Goal: Transaction & Acquisition: Subscribe to service/newsletter

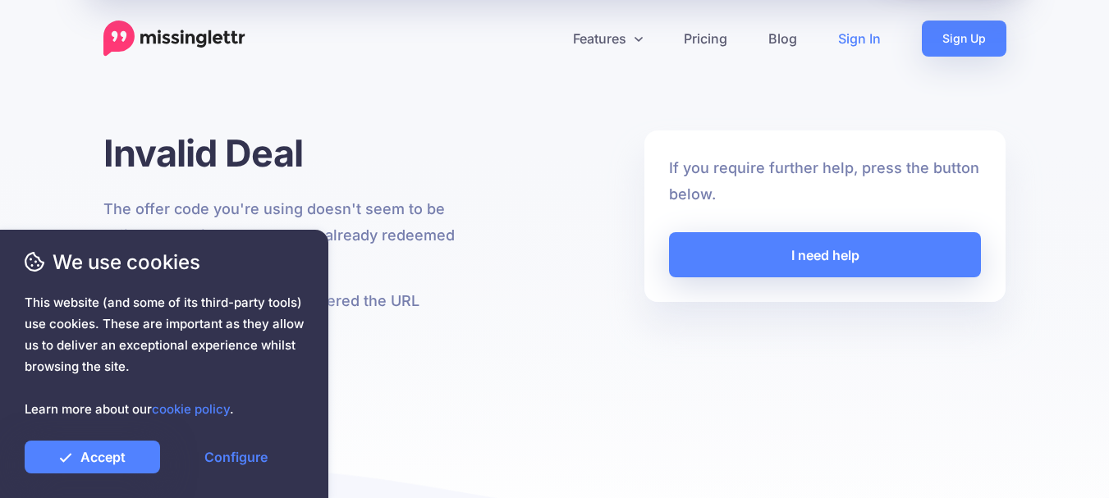
click at [856, 32] on link "Sign In" at bounding box center [860, 39] width 84 height 36
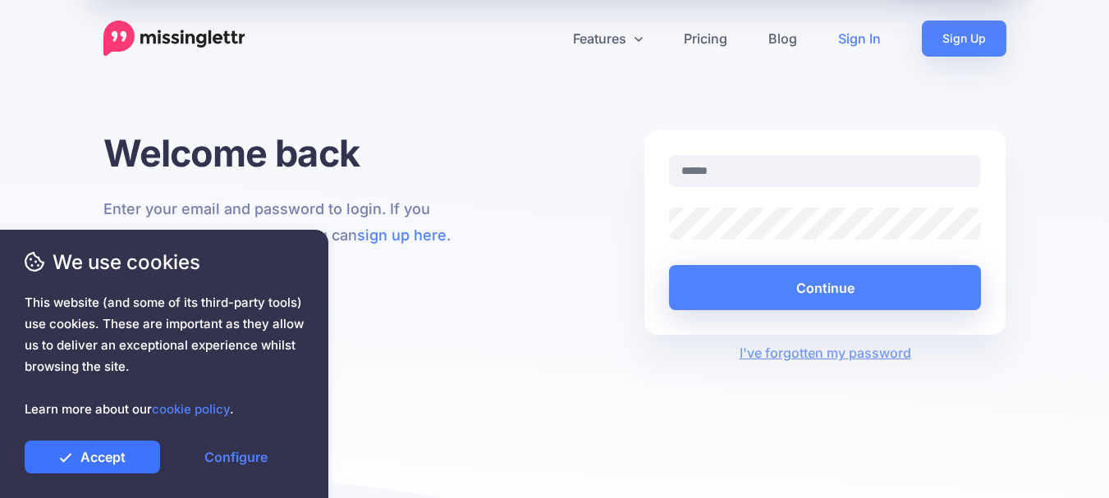
drag, startPoint x: 57, startPoint y: 465, endPoint x: 278, endPoint y: 404, distance: 229.8
click at [58, 465] on link "Accept" at bounding box center [92, 457] width 135 height 33
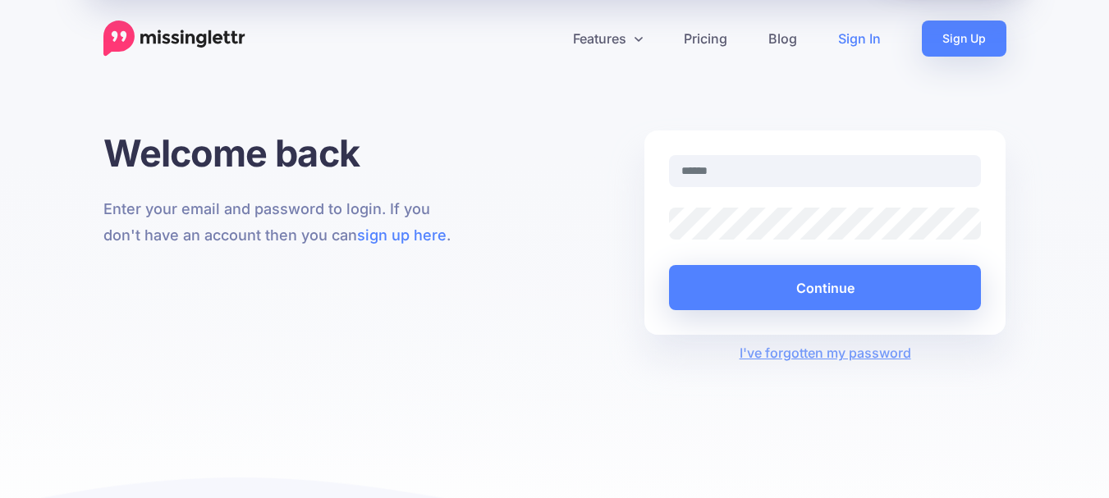
click at [862, 51] on link "Sign In" at bounding box center [860, 39] width 84 height 36
click at [745, 174] on input "text" at bounding box center [825, 171] width 313 height 32
type input "**********"
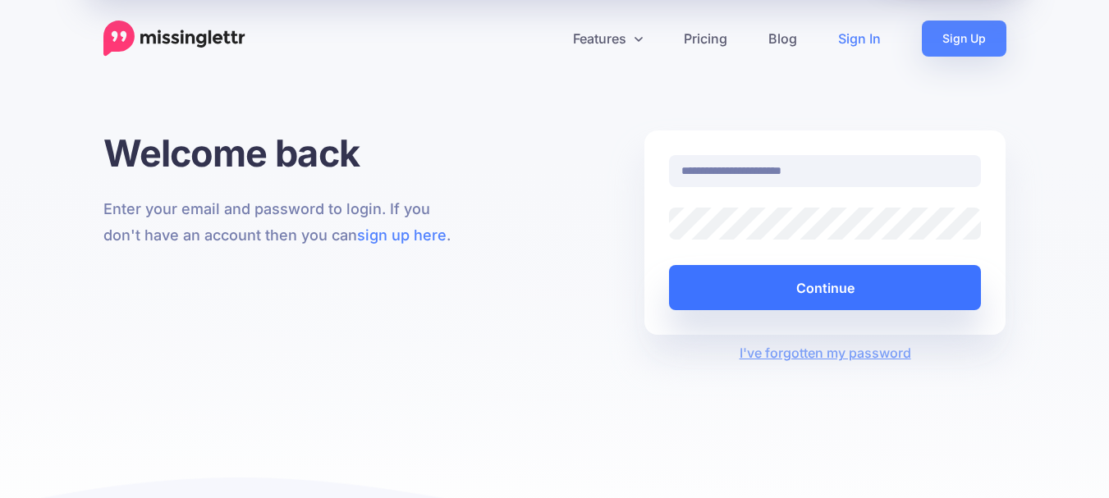
click at [808, 291] on button "Continue" at bounding box center [825, 287] width 313 height 45
click at [807, 288] on button "Continue" at bounding box center [825, 287] width 313 height 45
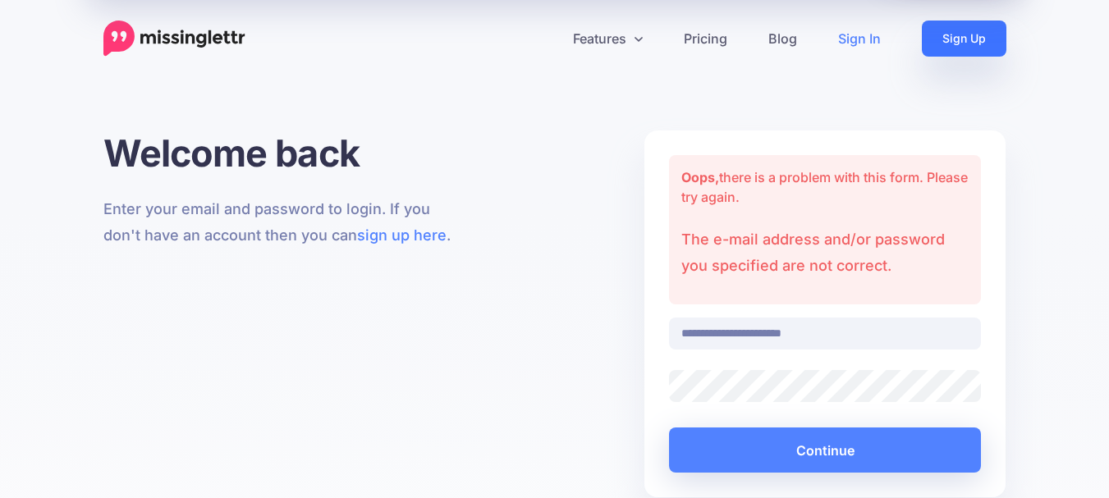
click at [988, 44] on link "Sign Up" at bounding box center [964, 39] width 85 height 36
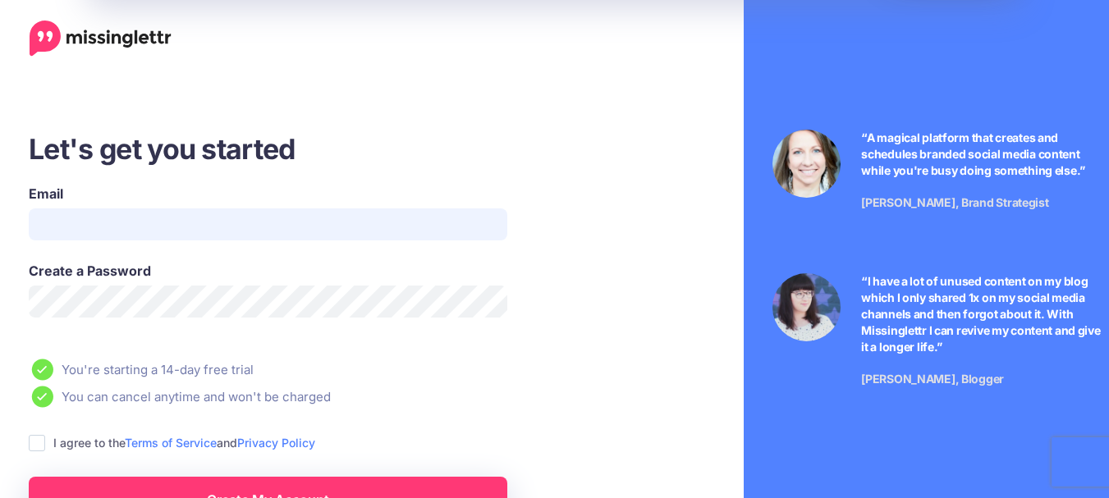
click at [137, 213] on input "Email" at bounding box center [268, 225] width 479 height 32
type input "**********"
click at [36, 445] on ins at bounding box center [37, 443] width 16 height 16
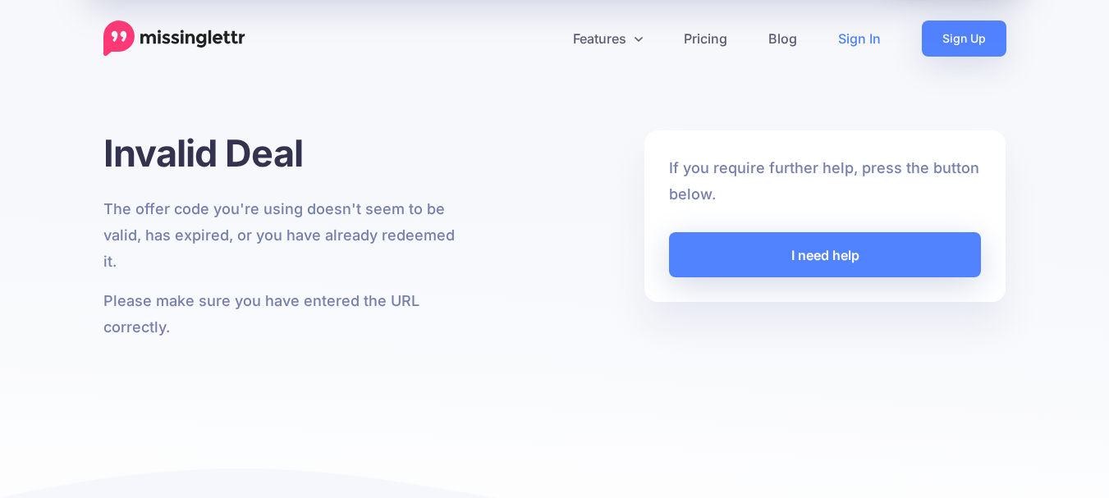
click at [875, 43] on link "Sign In" at bounding box center [860, 39] width 84 height 36
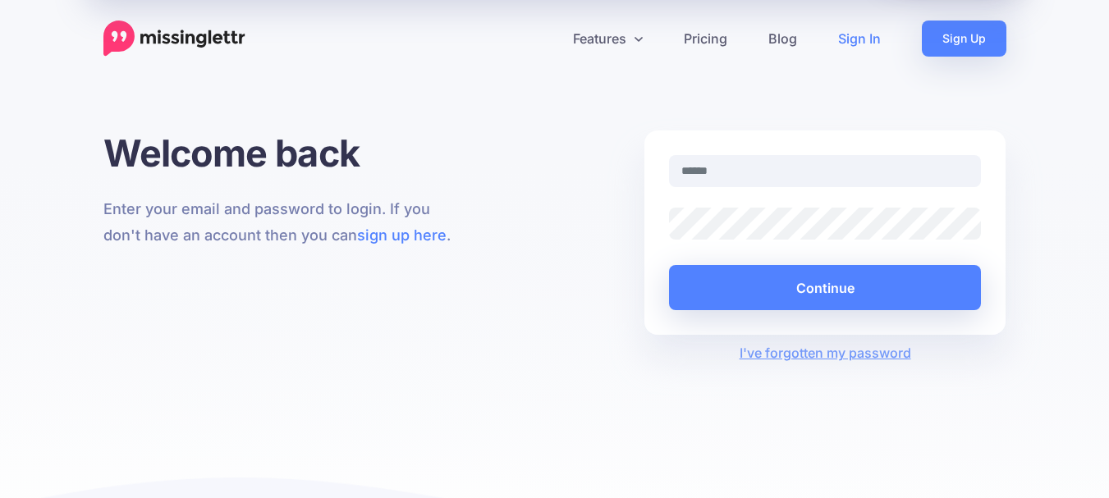
click at [746, 172] on input "text" at bounding box center [825, 171] width 313 height 32
type input "**********"
click at [411, 239] on link "sign up here" at bounding box center [401, 235] width 89 height 17
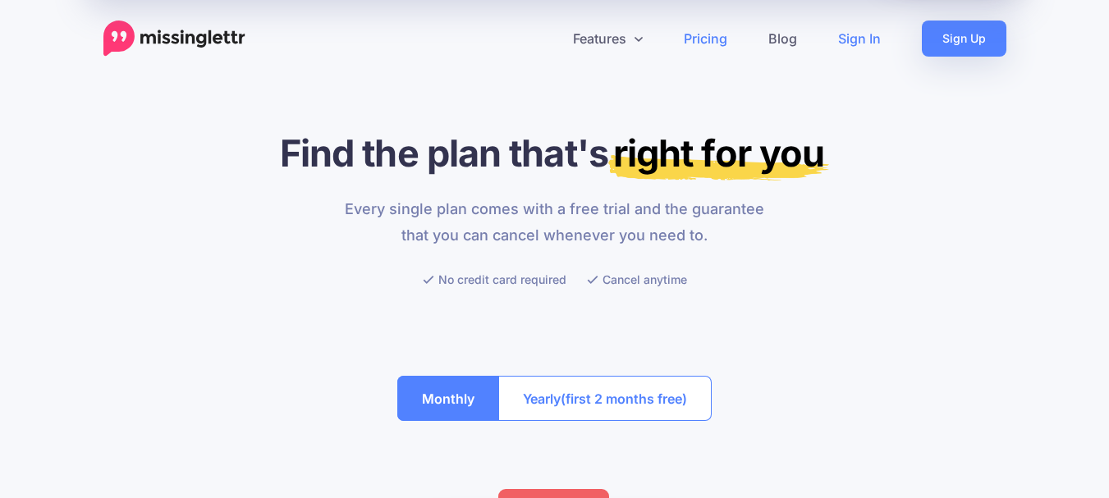
click at [869, 34] on link "Sign In" at bounding box center [860, 39] width 84 height 36
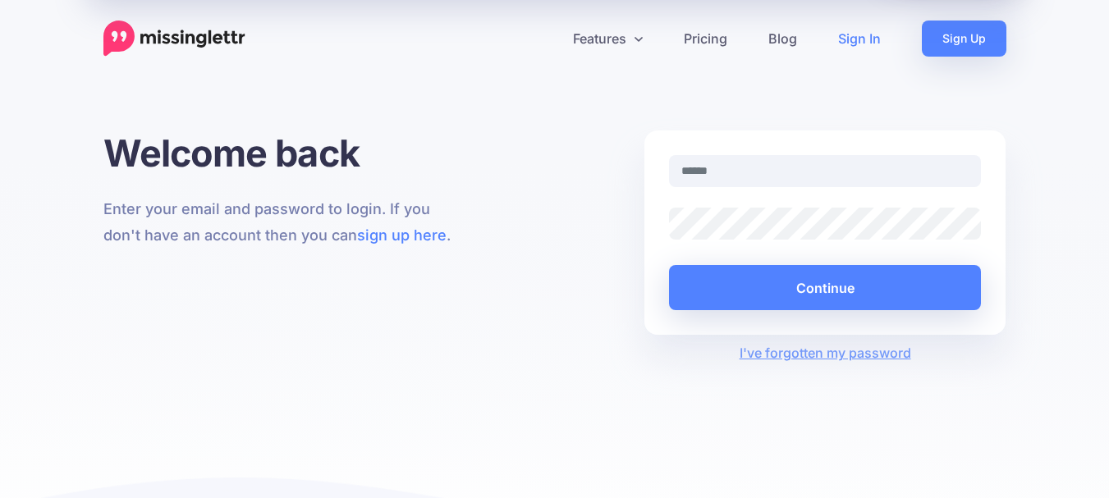
click at [729, 169] on input "text" at bounding box center [825, 171] width 313 height 32
type input "**********"
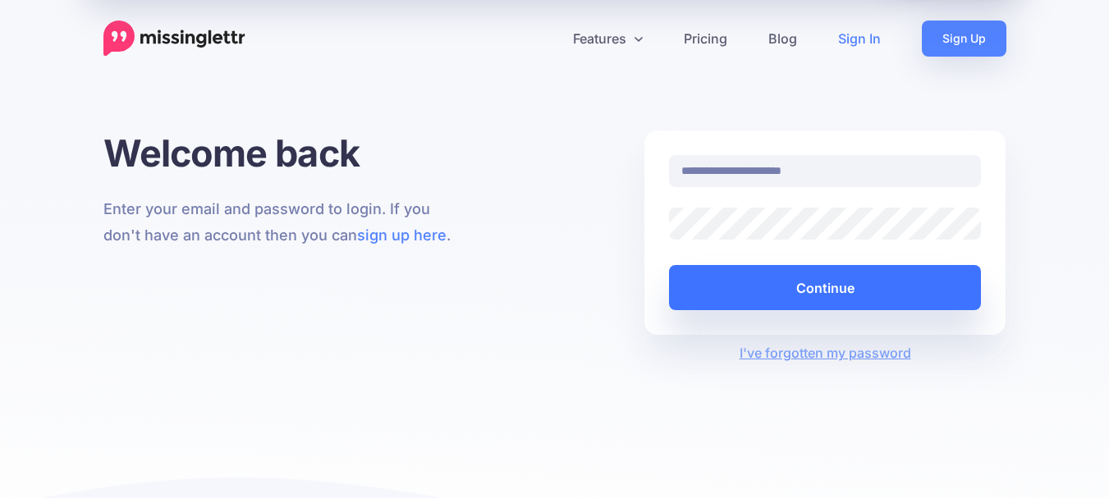
click at [830, 288] on button "Continue" at bounding box center [825, 287] width 313 height 45
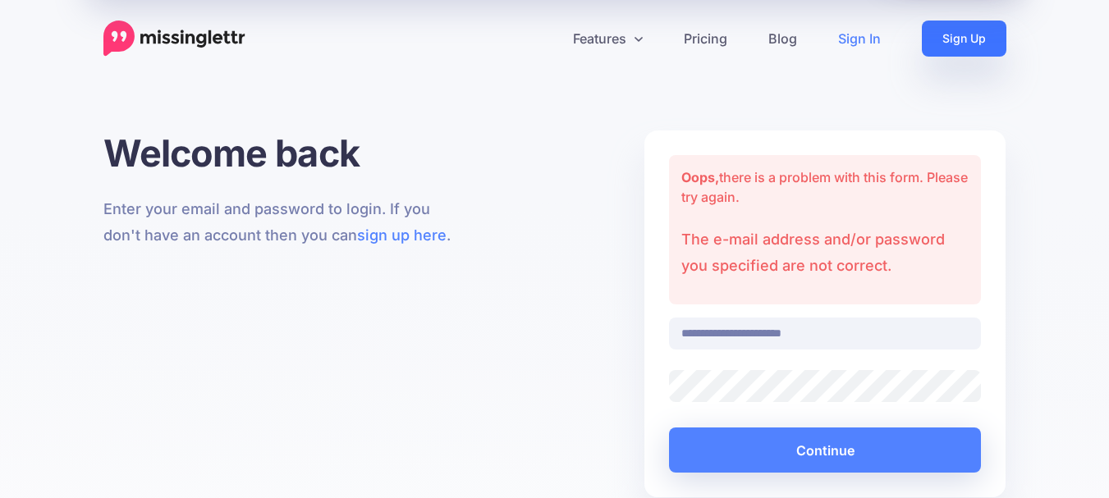
click at [989, 37] on link "Sign Up" at bounding box center [964, 39] width 85 height 36
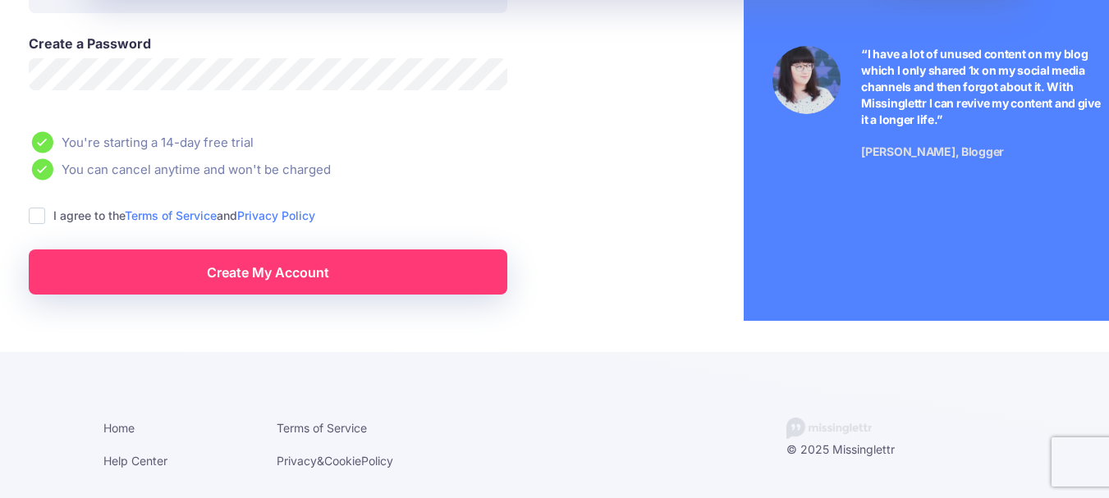
scroll to position [230, 0]
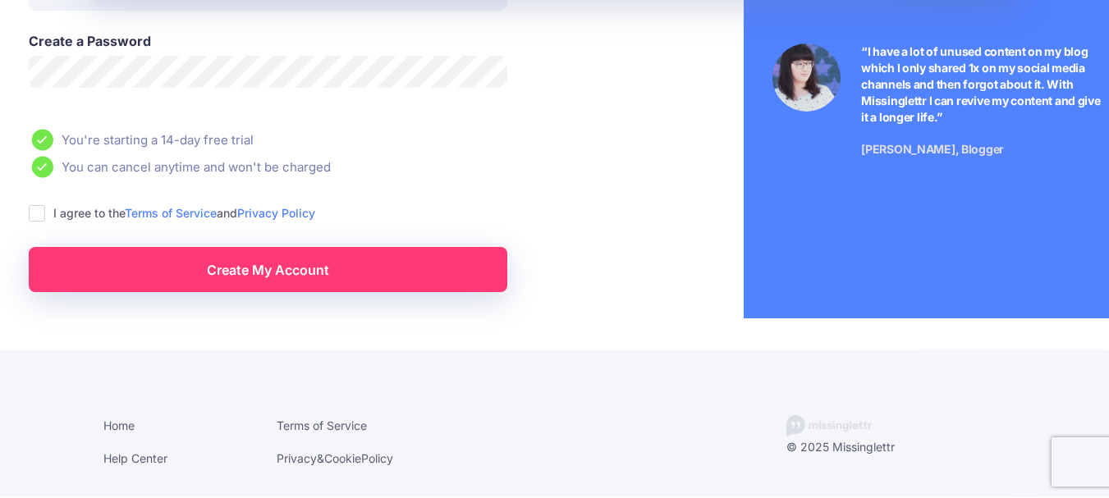
click at [35, 219] on ins at bounding box center [37, 213] width 16 height 16
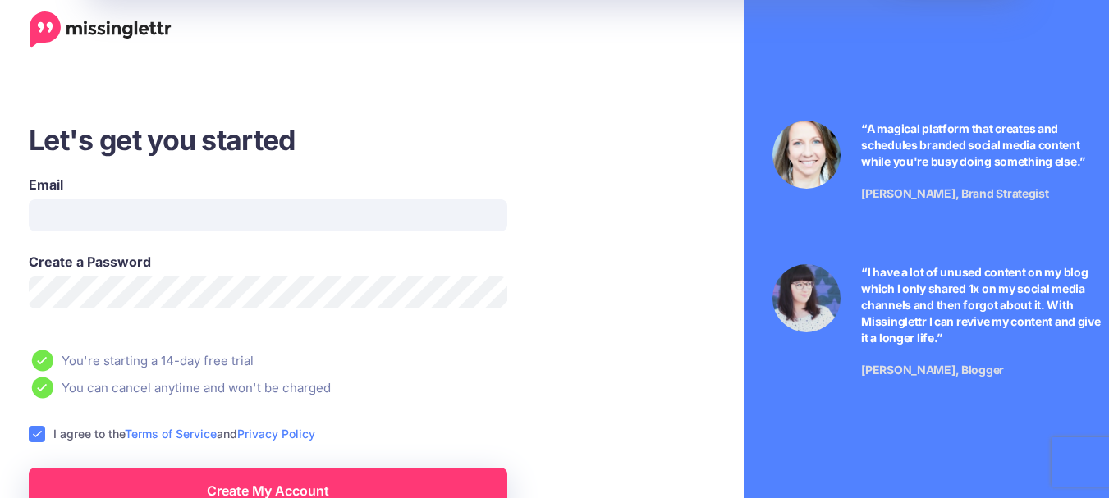
scroll to position [0, 0]
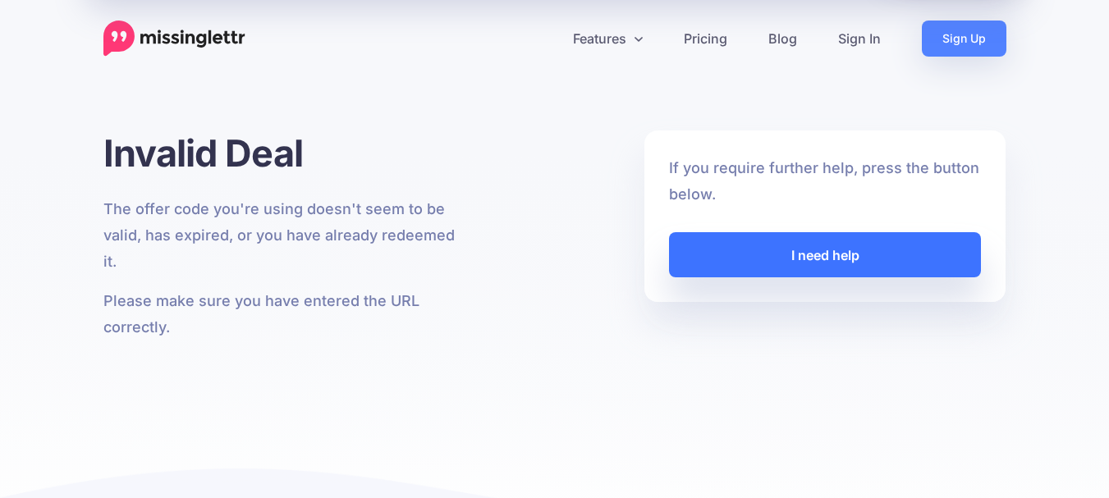
click at [804, 252] on link "I need help" at bounding box center [825, 254] width 313 height 45
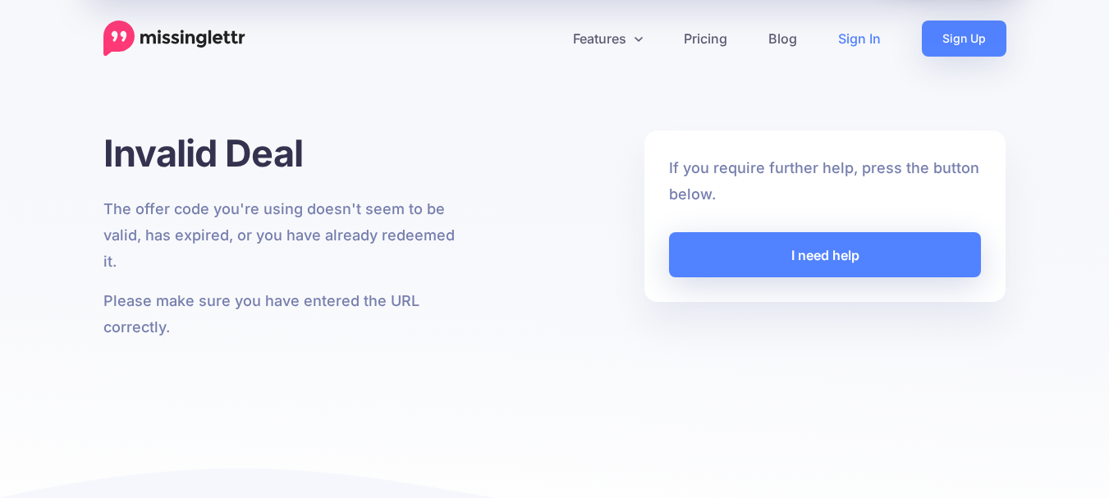
click at [865, 44] on link "Sign In" at bounding box center [860, 39] width 84 height 36
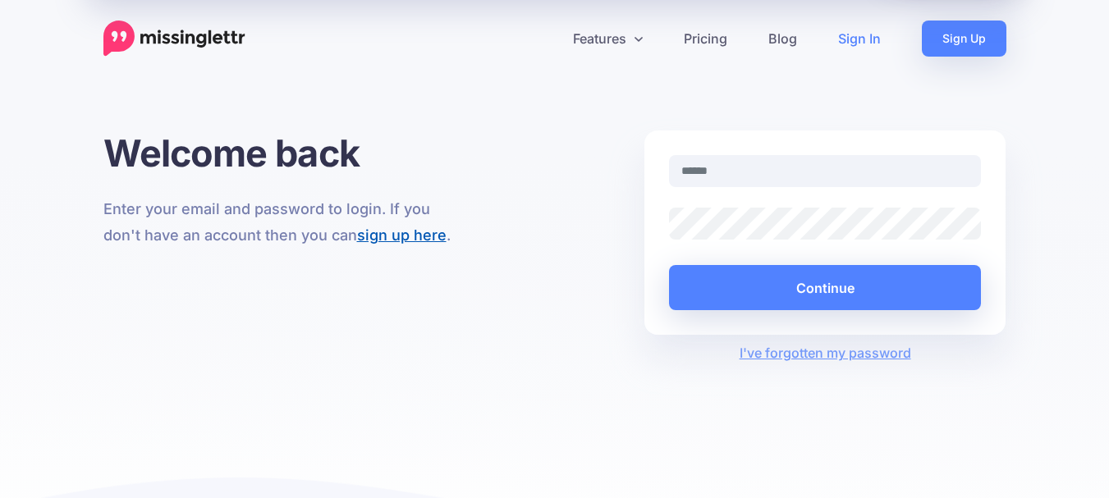
click at [404, 235] on link "sign up here" at bounding box center [401, 235] width 89 height 17
